Goal: Transaction & Acquisition: Purchase product/service

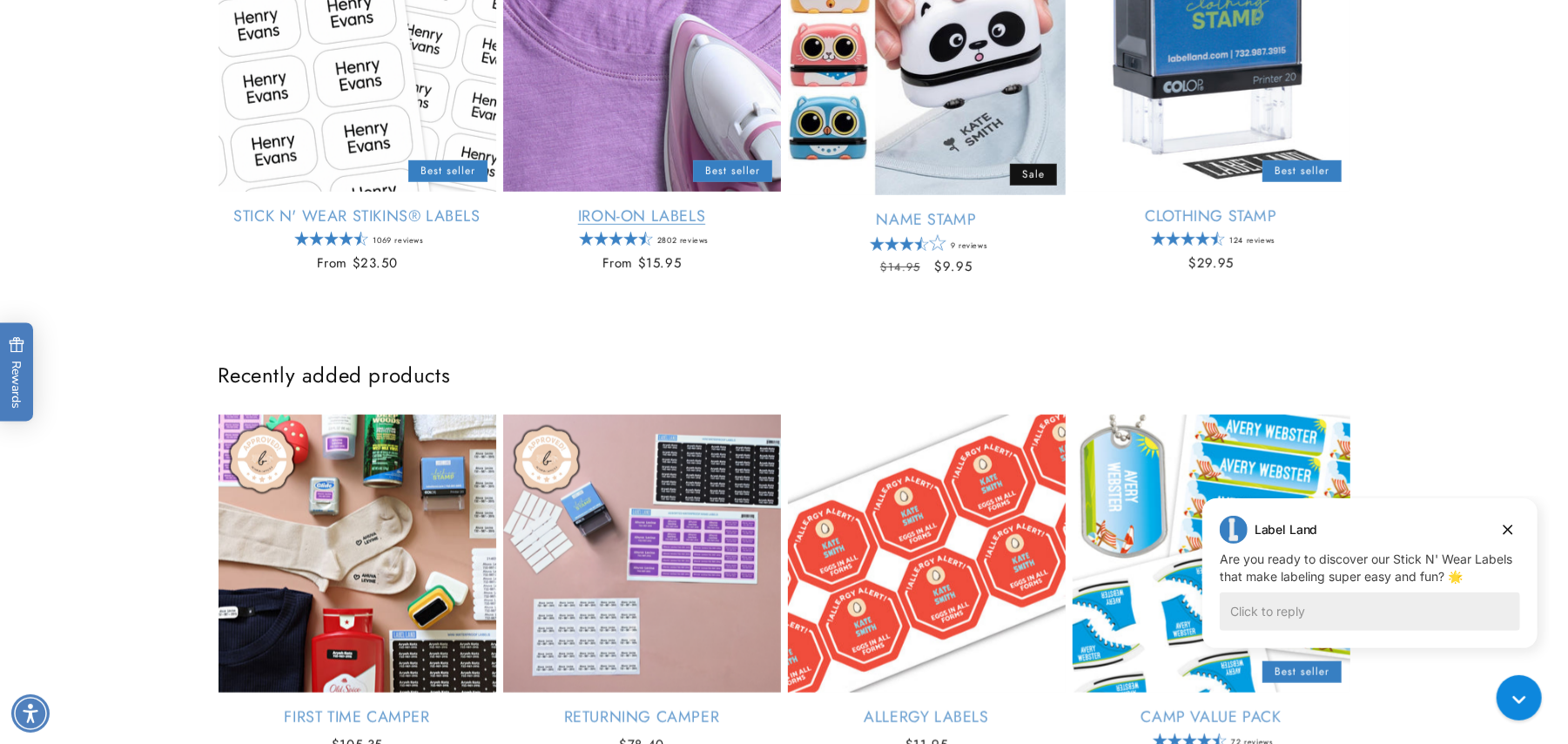
scroll to position [872, 0]
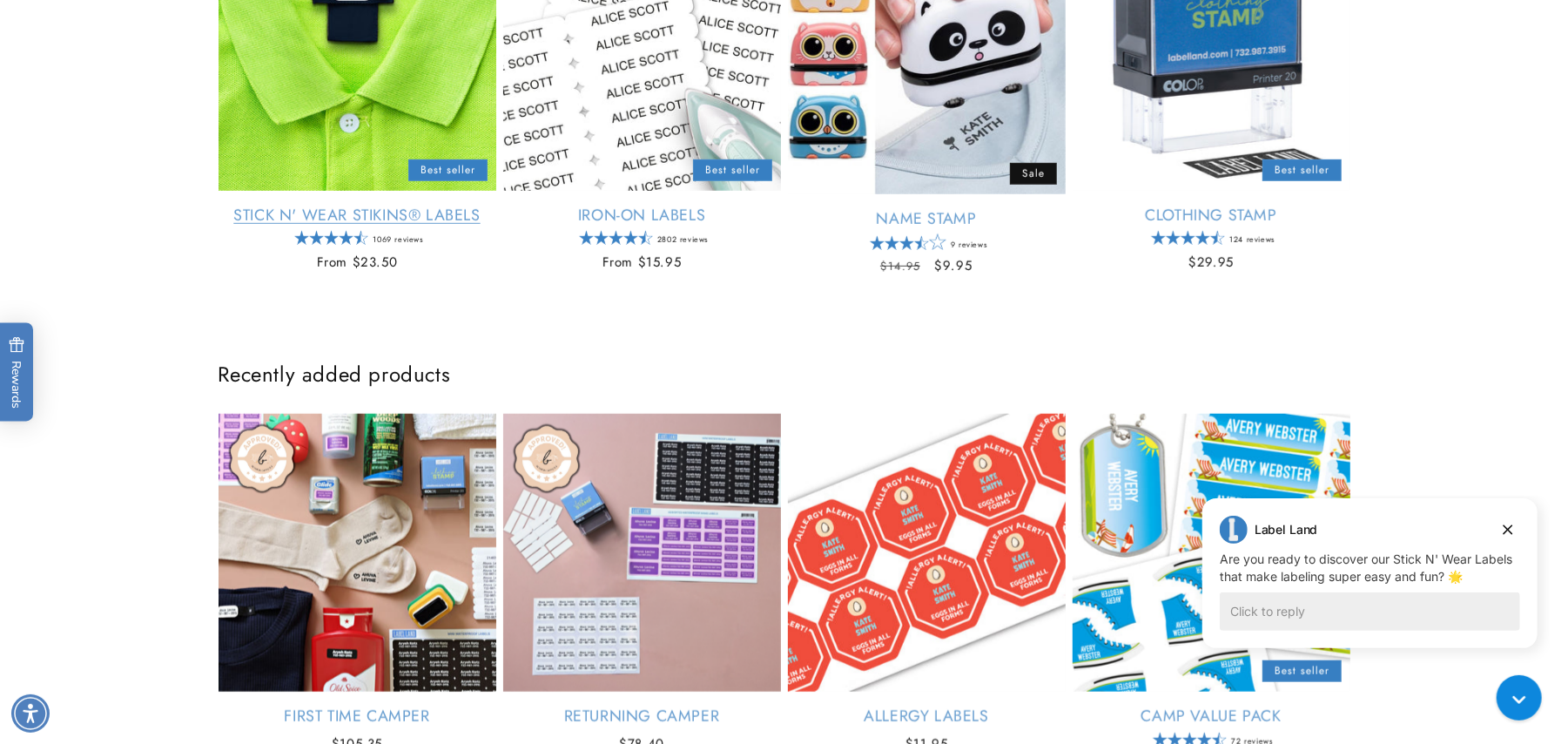
click at [301, 206] on link "Stick N' Wear Stikins® Labels" at bounding box center [357, 216] width 278 height 20
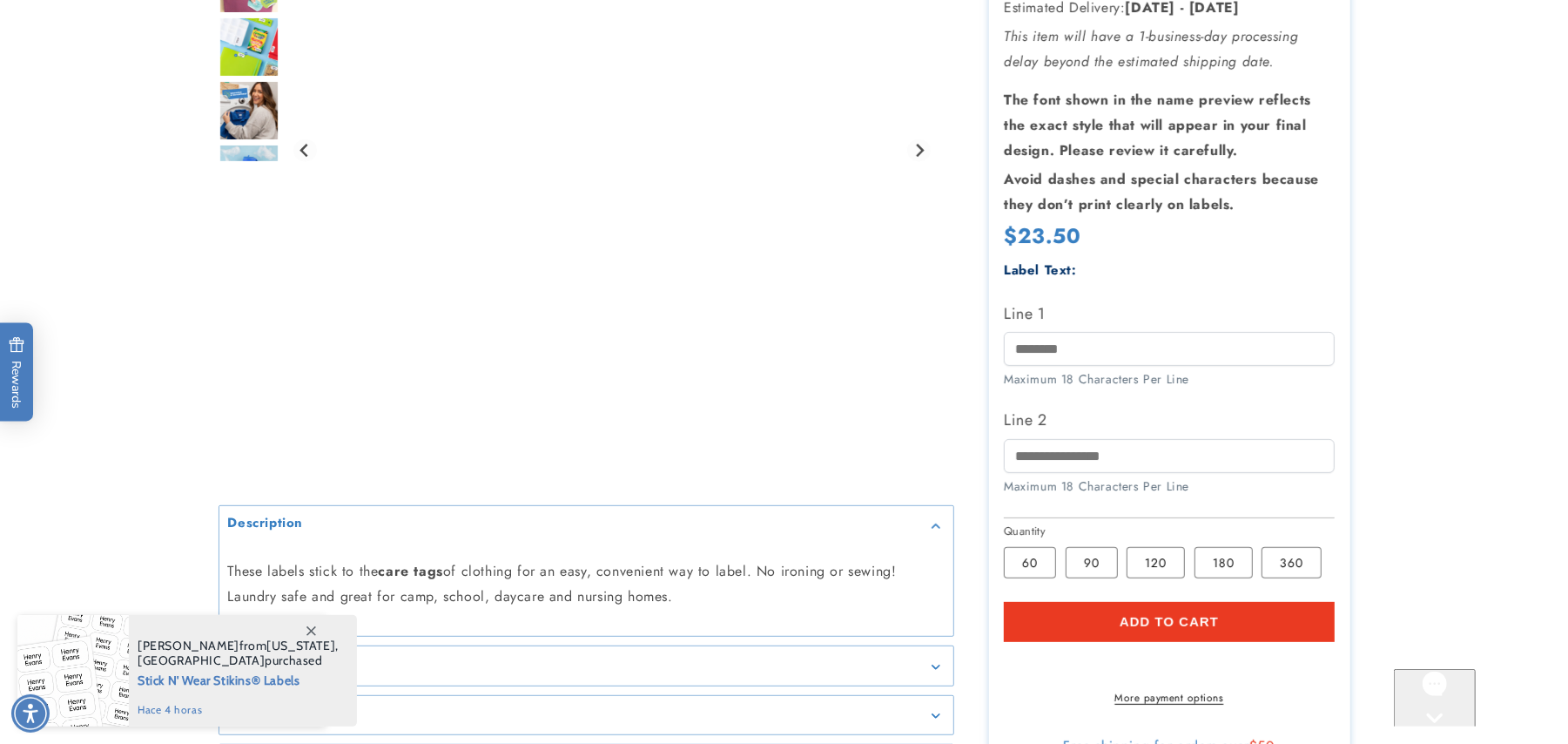
click at [1123, 615] on span "Add to cart" at bounding box center [1169, 622] width 99 height 15
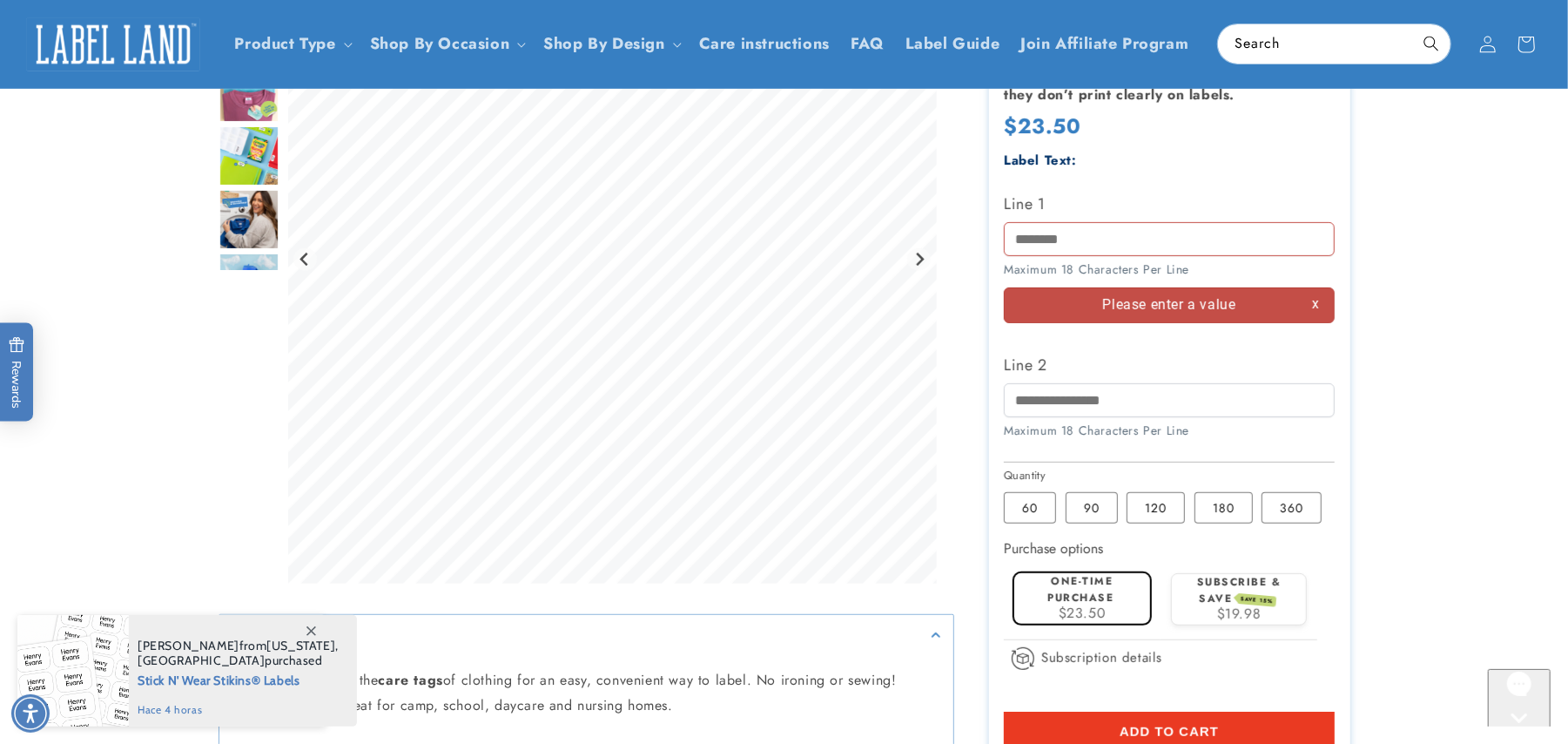
scroll to position [394, 0]
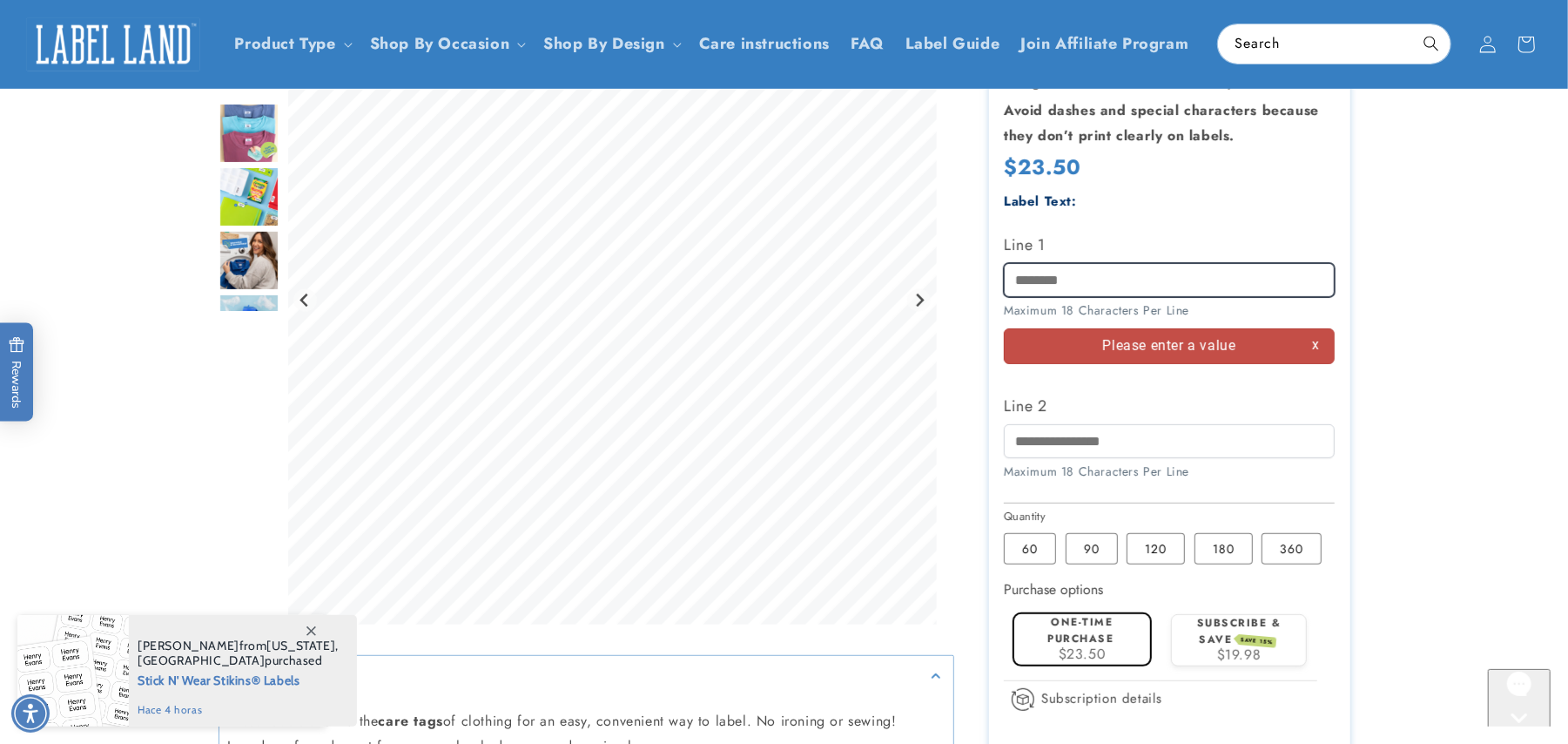
click at [1085, 286] on input "Line 1" at bounding box center [1169, 280] width 331 height 34
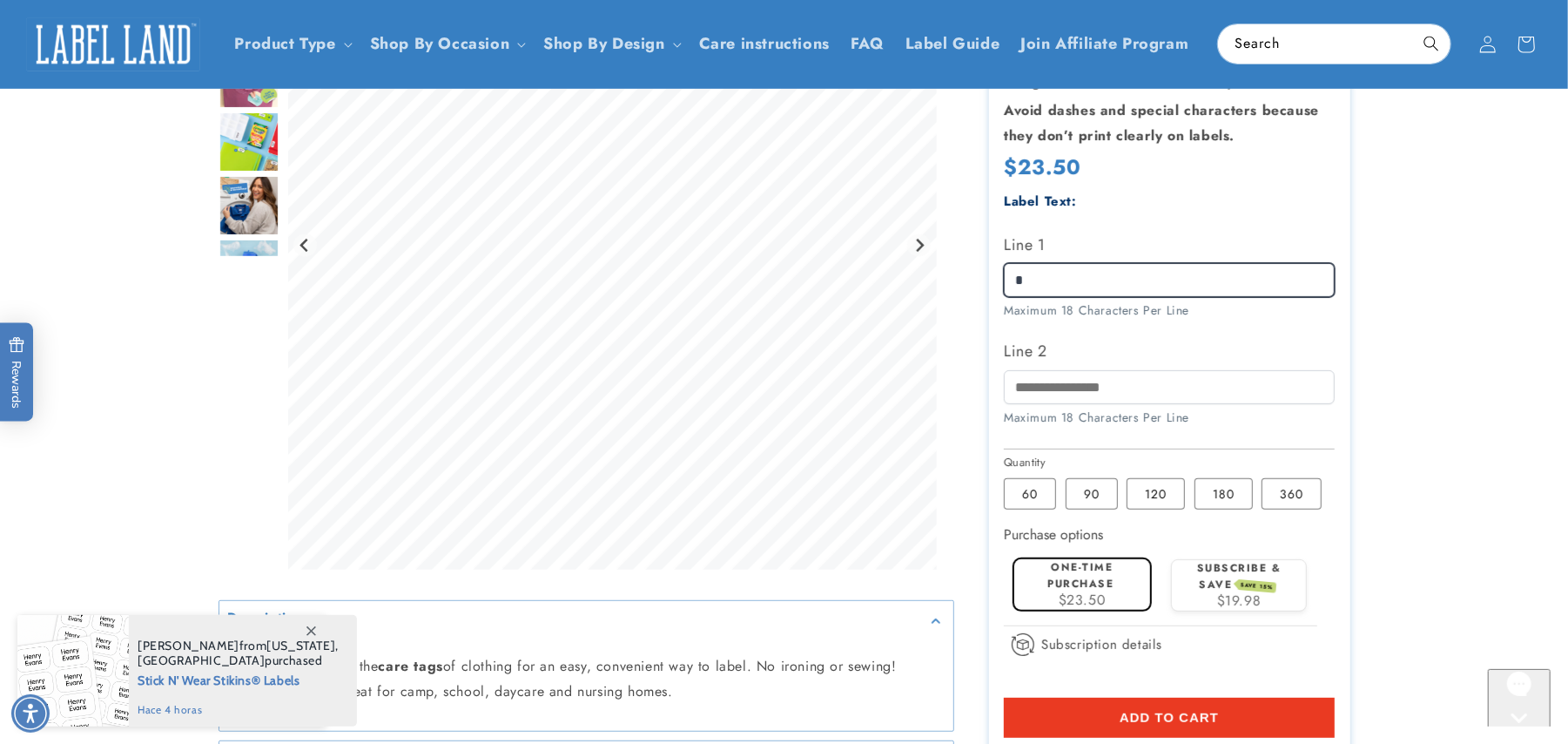
type input "*"
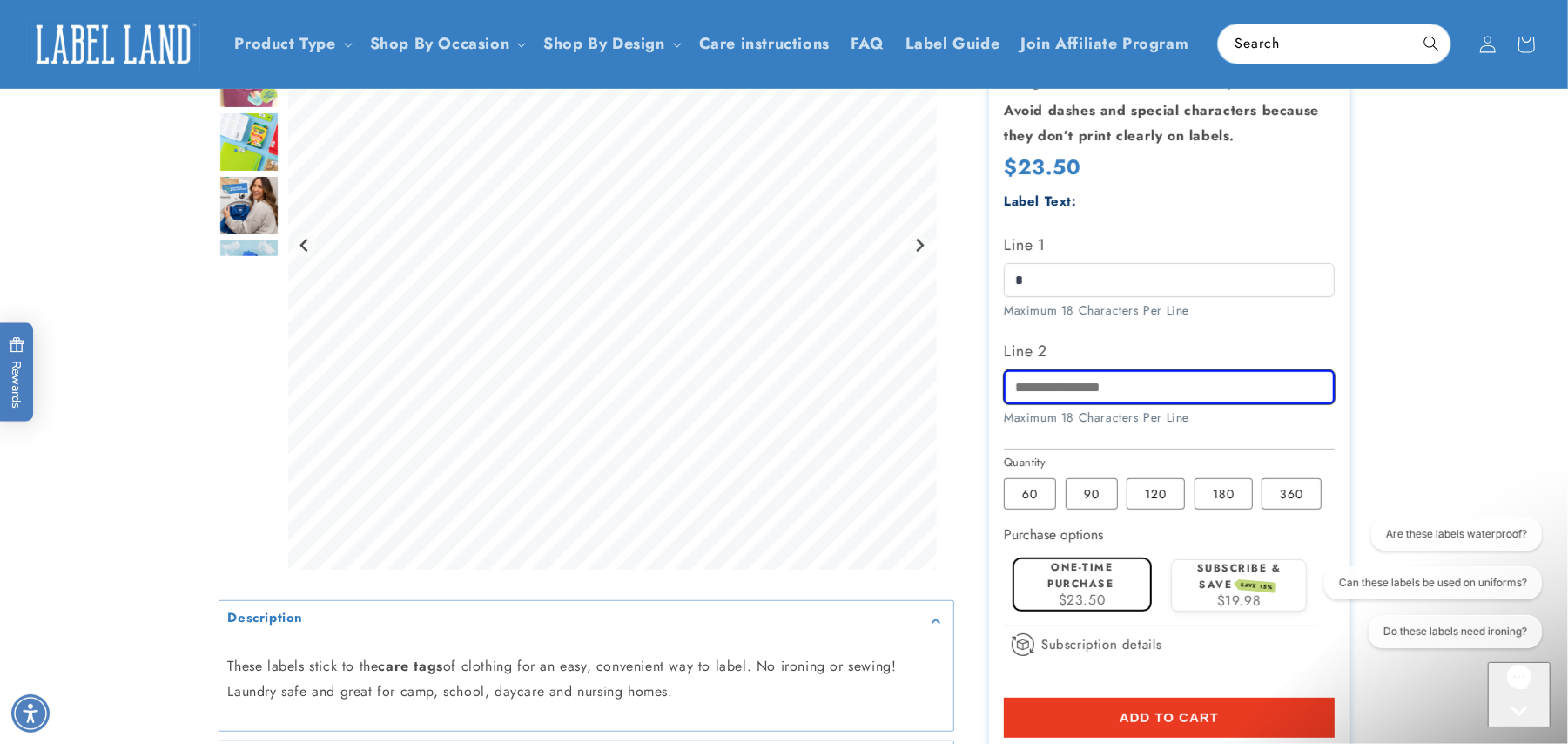
scroll to position [0, 0]
type input "*"
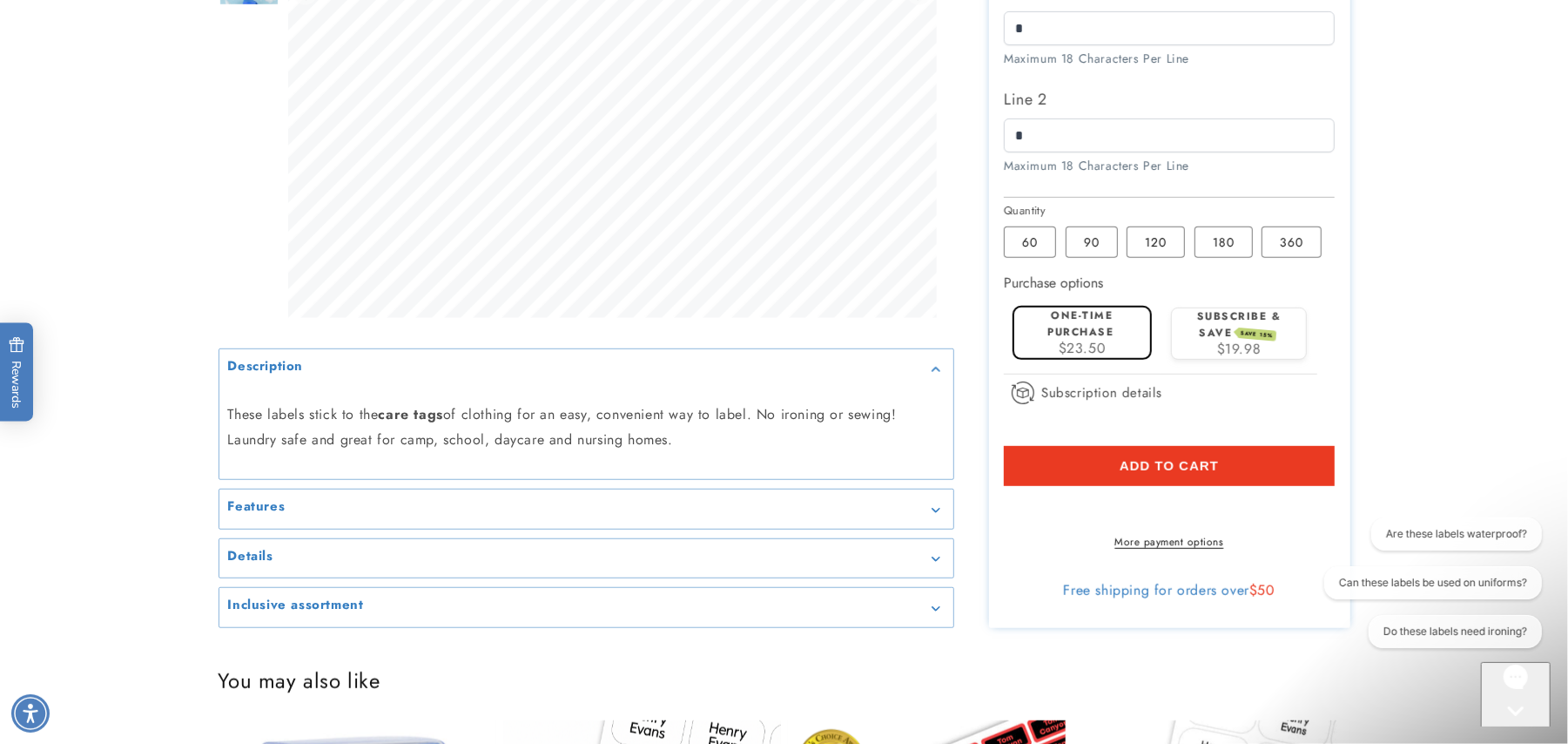
scroll to position [648, 0]
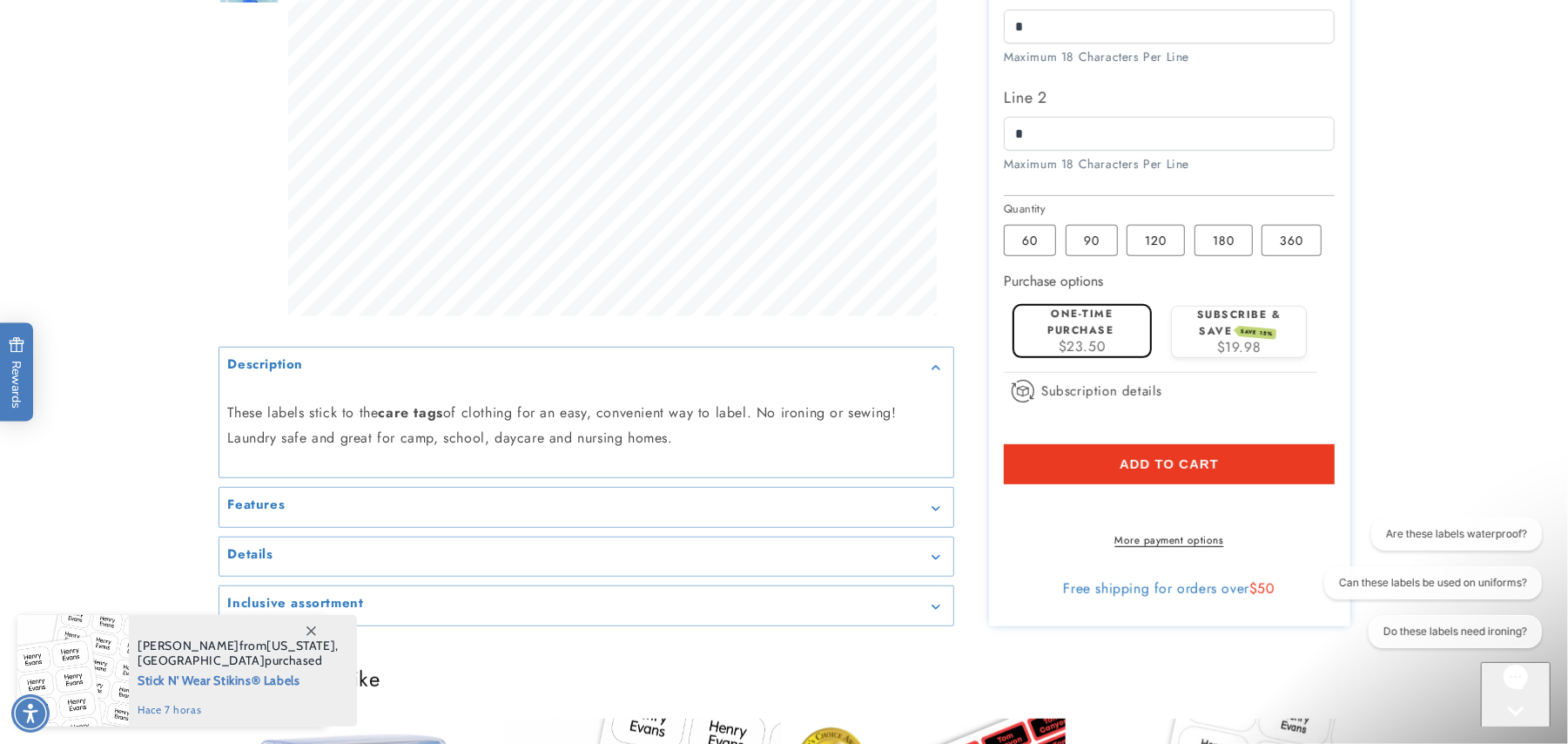
click at [1031, 477] on button "Add to cart" at bounding box center [1169, 464] width 331 height 40
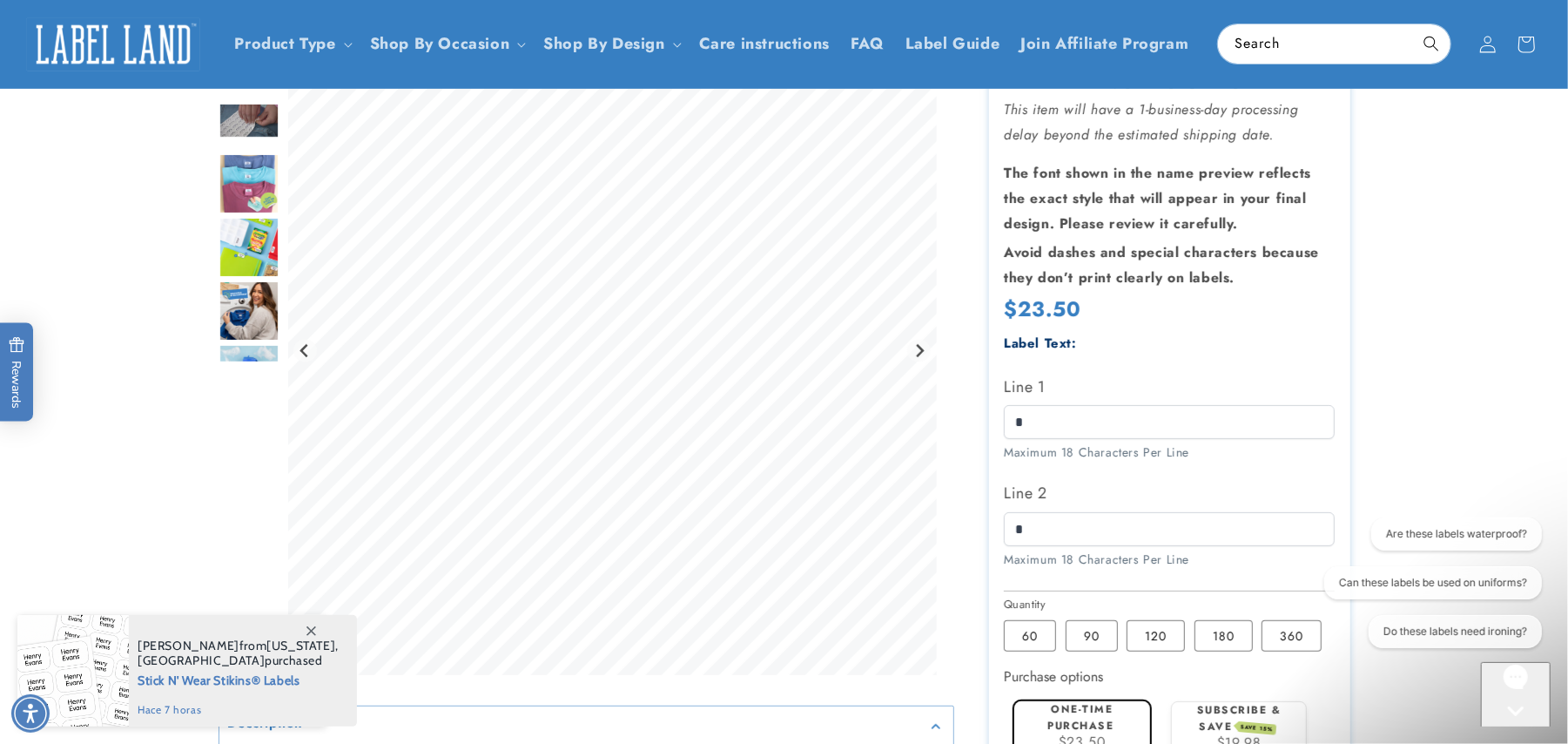
scroll to position [252, 0]
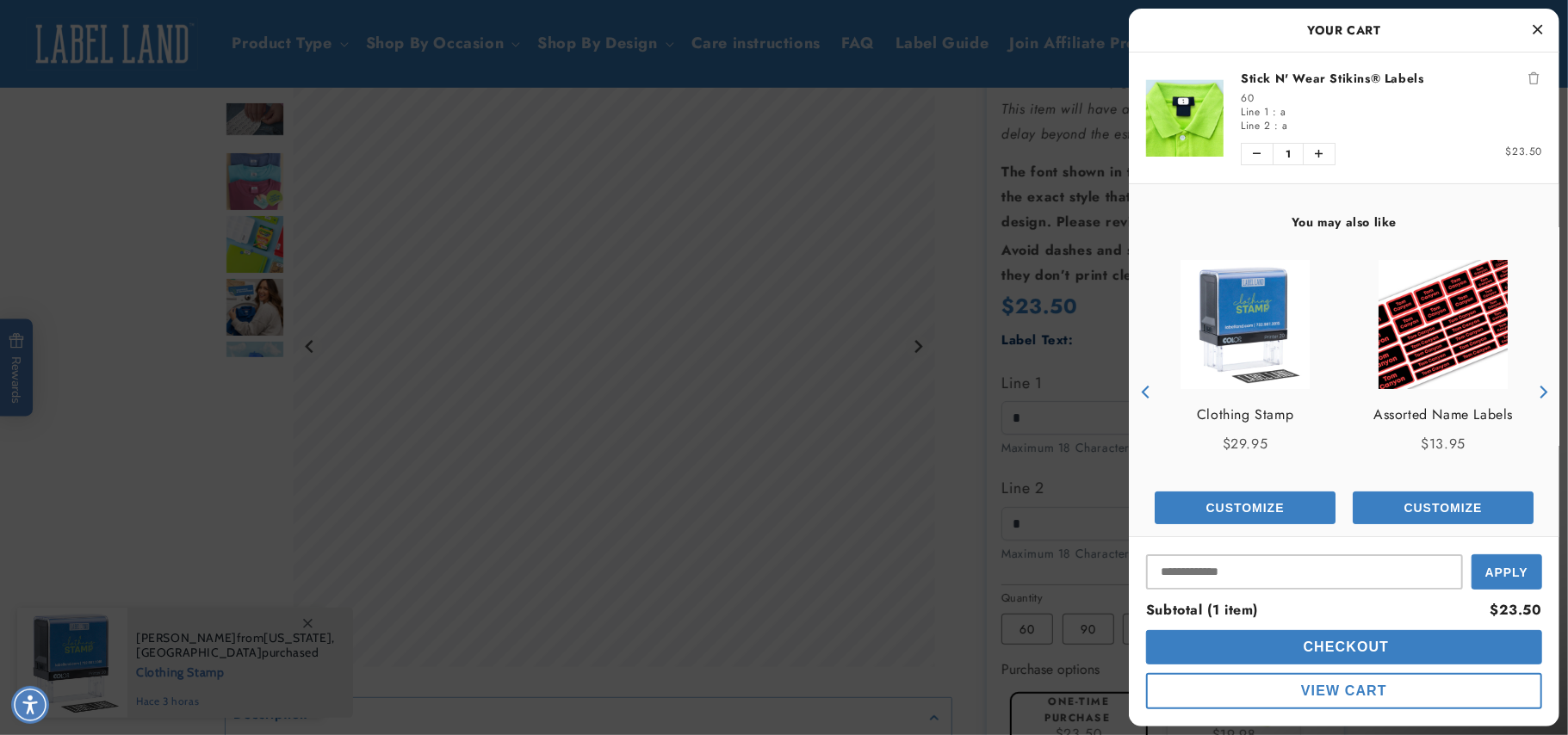
click at [203, 439] on div at bounding box center [784, 367] width 1568 height 735
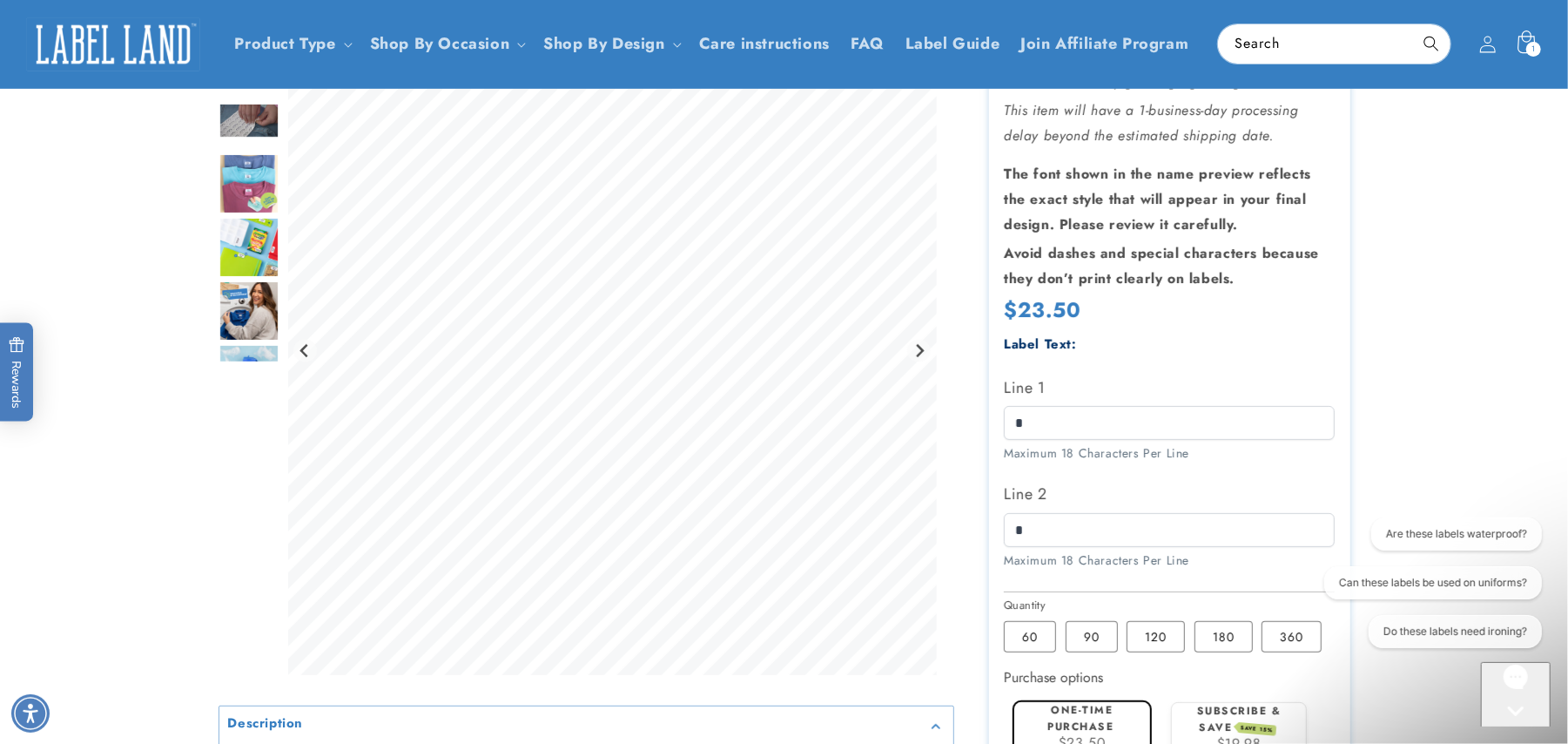
click at [1518, 33] on icon at bounding box center [1526, 43] width 41 height 41
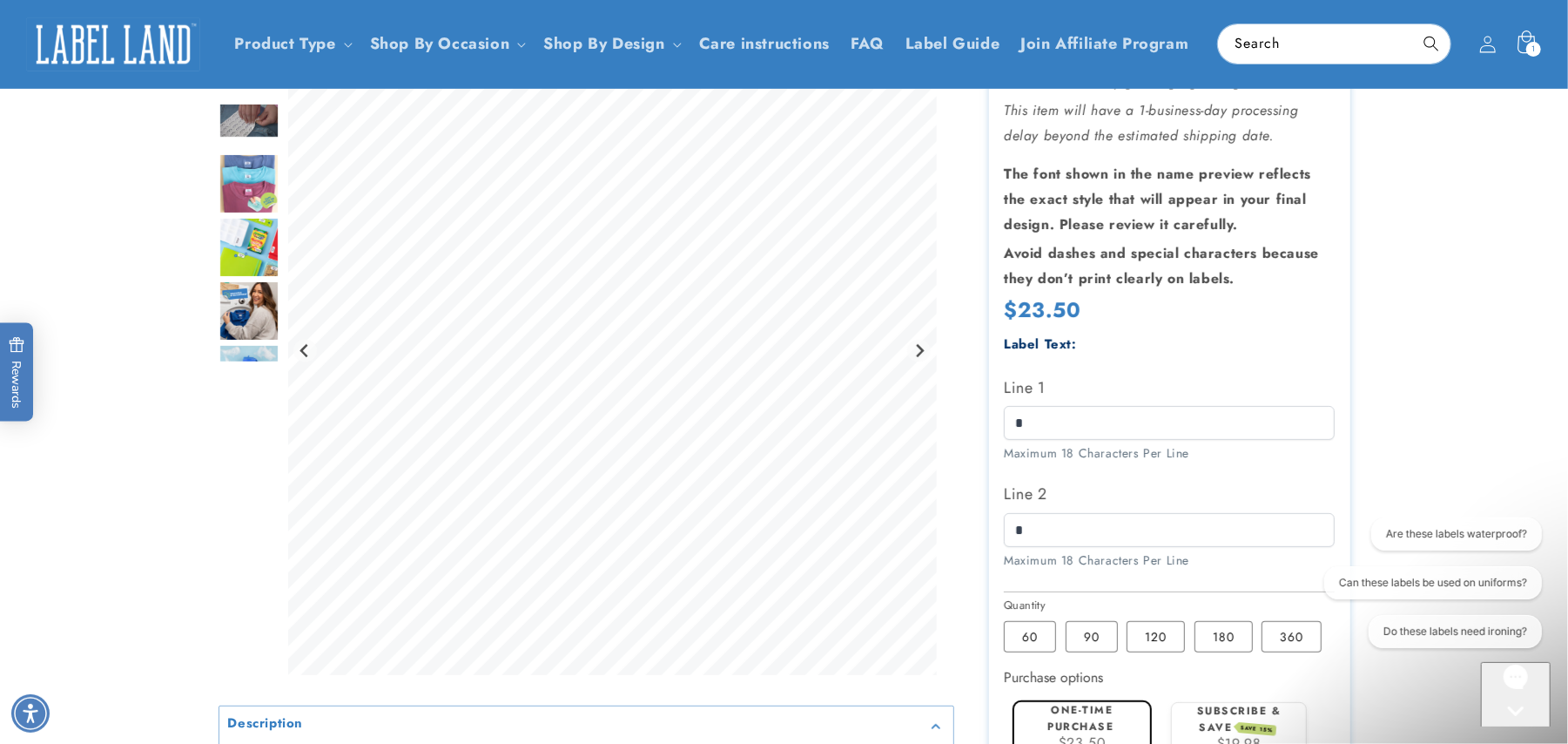
click at [1536, 30] on icon at bounding box center [1526, 43] width 41 height 41
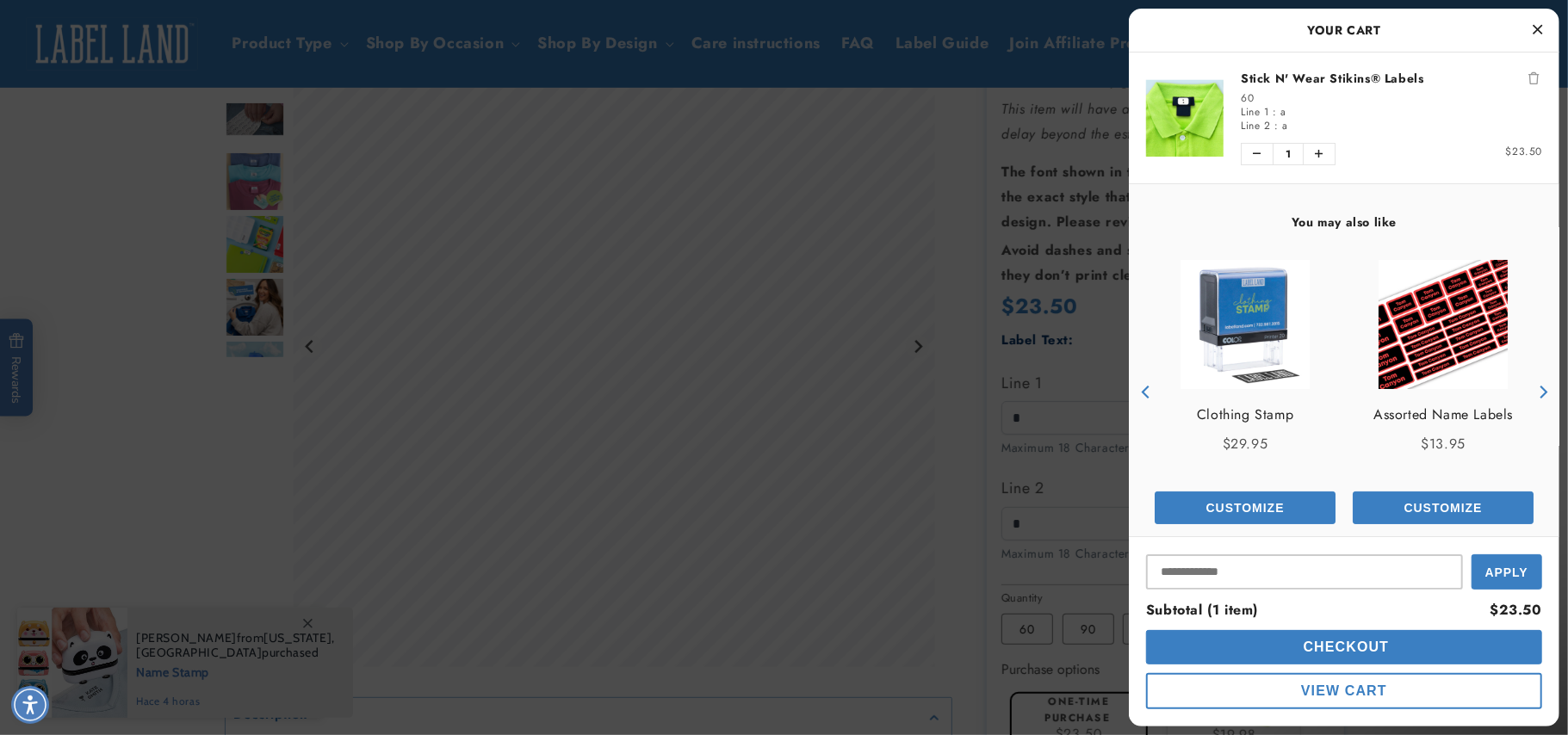
click at [1529, 20] on button "Close Cart" at bounding box center [1537, 29] width 26 height 26
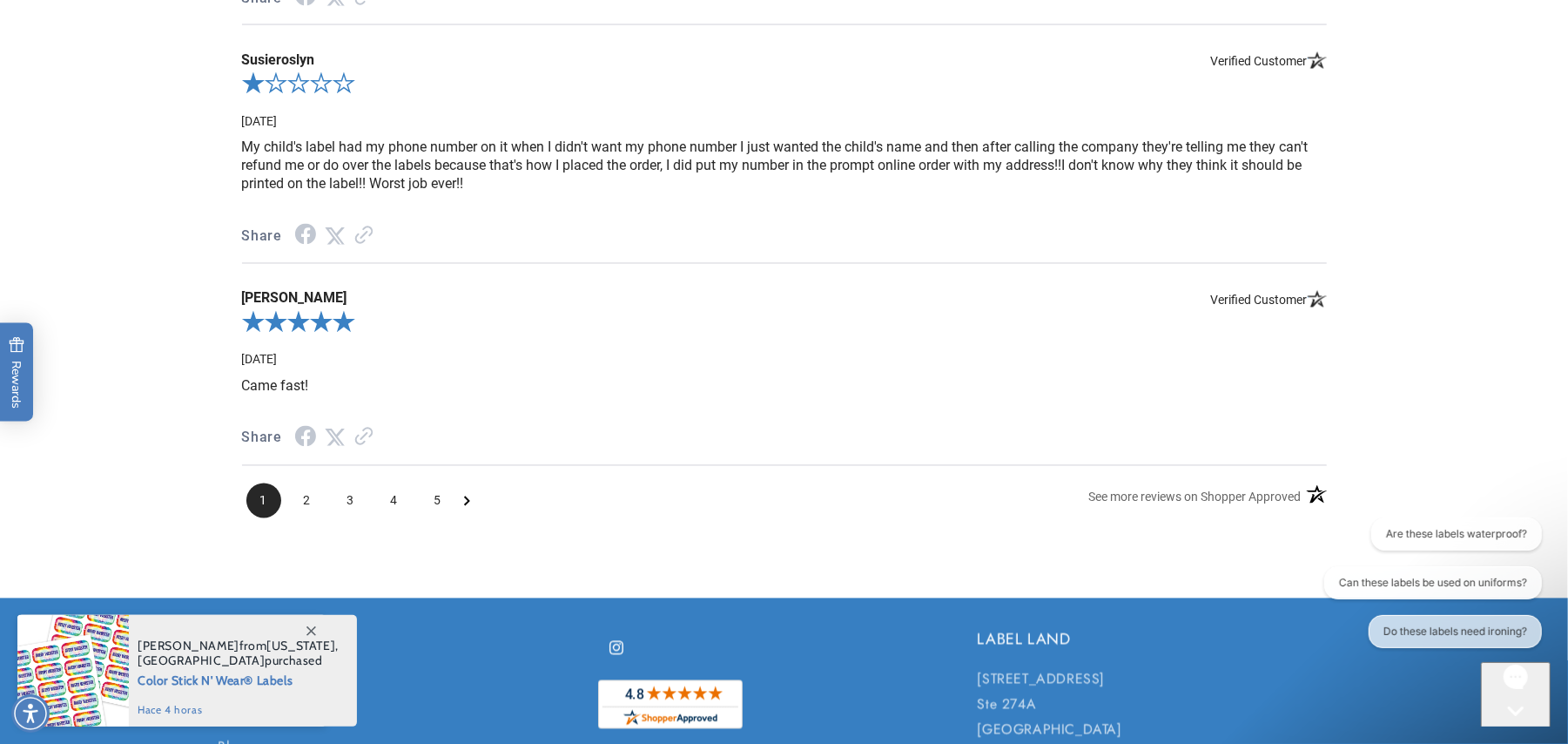
scroll to position [2347, 0]
